Goal: Task Accomplishment & Management: Manage account settings

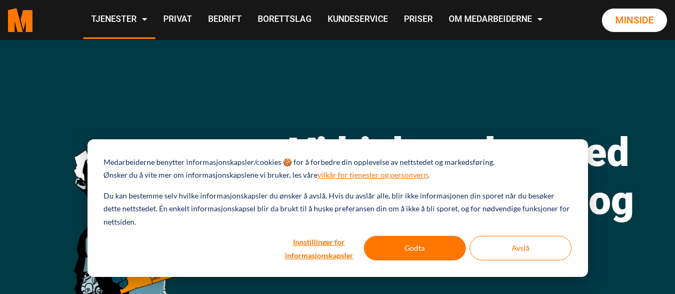
scroll to position [174, 0]
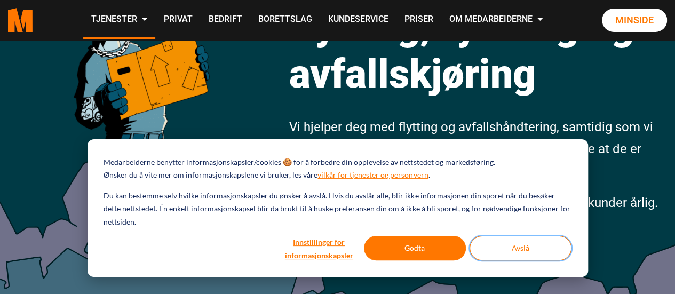
click at [518, 241] on button "Avslå" at bounding box center [521, 248] width 102 height 25
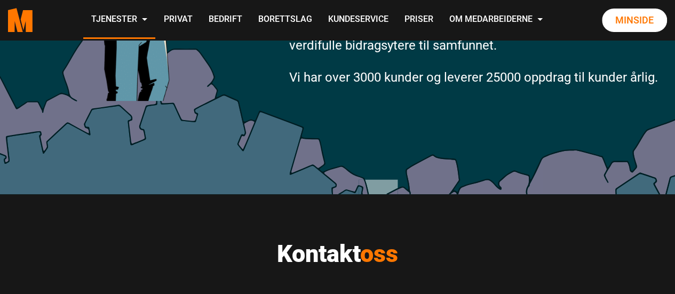
scroll to position [300, 0]
click at [635, 23] on link "Minside" at bounding box center [634, 20] width 65 height 23
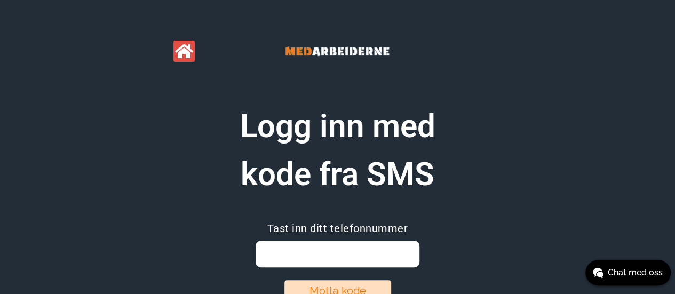
click at [386, 245] on input "email" at bounding box center [338, 254] width 164 height 27
type input "99796088"
click at [544, 129] on div "Logg inn med kode fra SMS Tast inn ditt telefonnummer 99796088 [PERSON_NAME] ko…" at bounding box center [337, 182] width 427 height 365
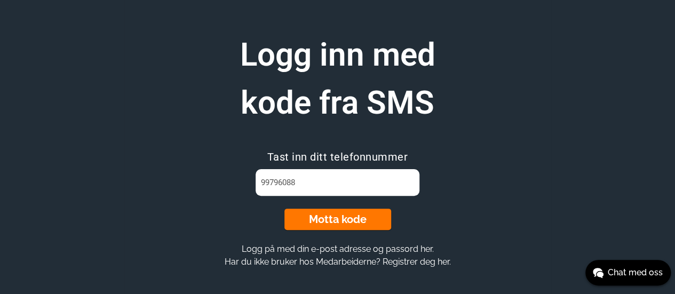
click at [365, 219] on button "Motta kode" at bounding box center [337, 219] width 107 height 21
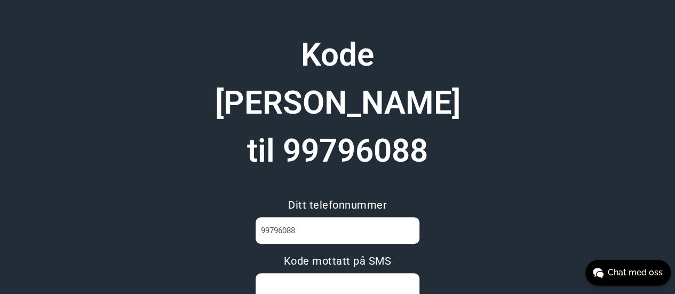
click at [347, 273] on input at bounding box center [338, 286] width 164 height 27
type input "OUMCMFB6"
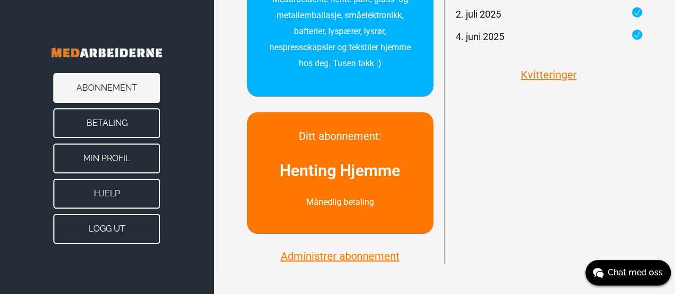
scroll to position [336, 0]
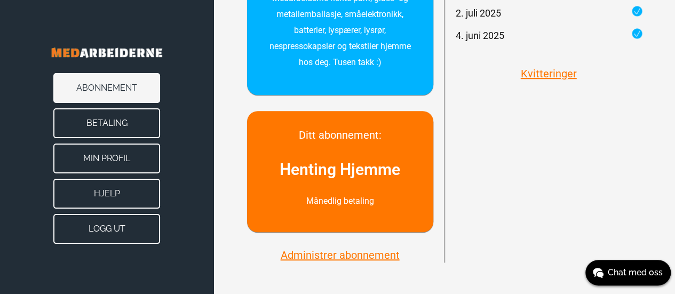
click at [359, 258] on button "Administrer abonnement" at bounding box center [339, 255] width 125 height 14
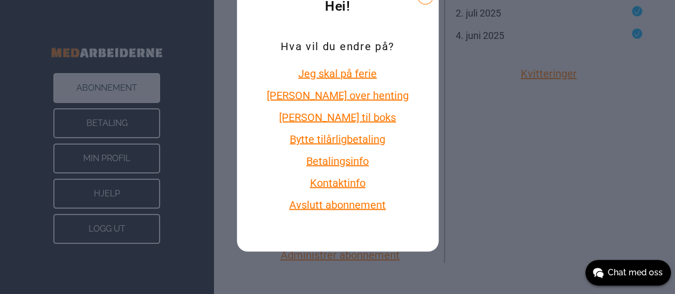
click at [357, 208] on button "Avslutt abonnement" at bounding box center [338, 205] width 148 height 14
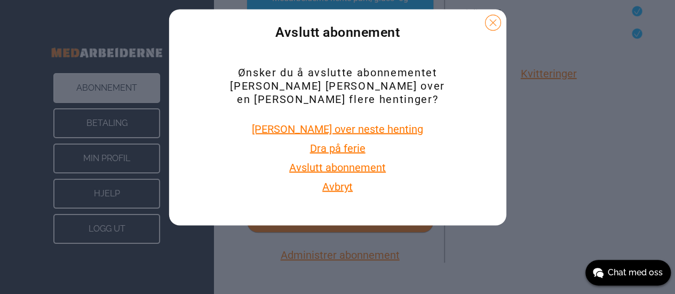
click at [331, 161] on button "Avslutt abonnement" at bounding box center [337, 168] width 103 height 14
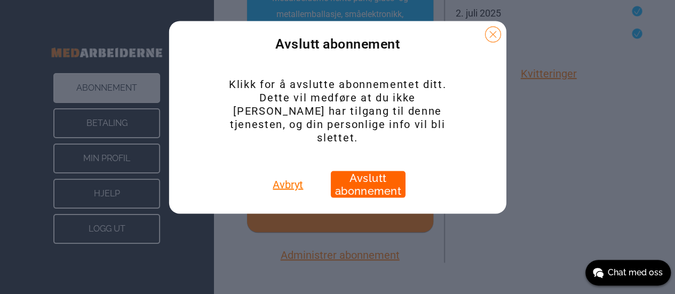
click at [365, 171] on button "Avslutt abonnement" at bounding box center [368, 184] width 75 height 27
